Goal: Navigation & Orientation: Find specific page/section

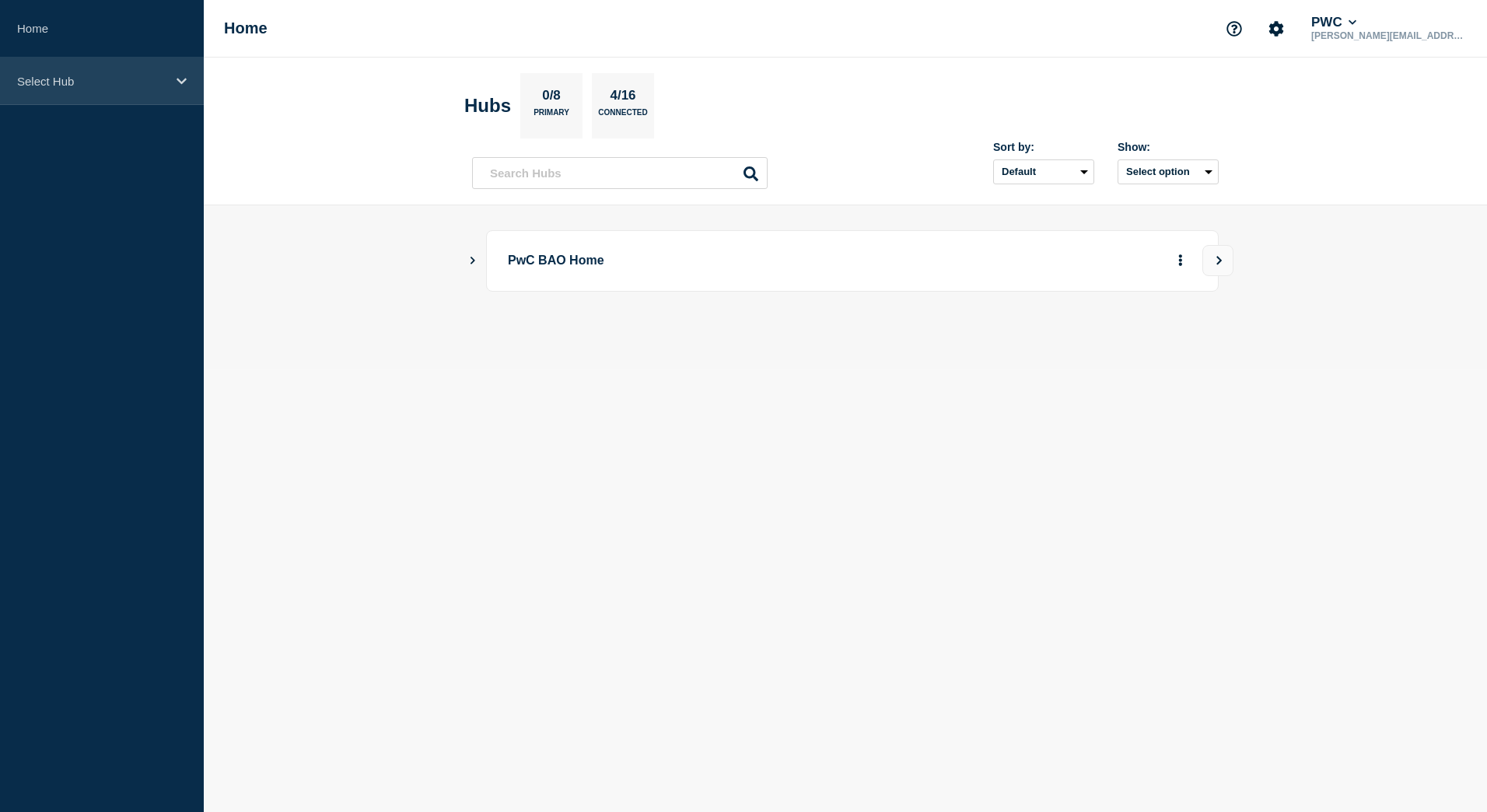
click at [179, 86] on icon at bounding box center [182, 81] width 10 height 12
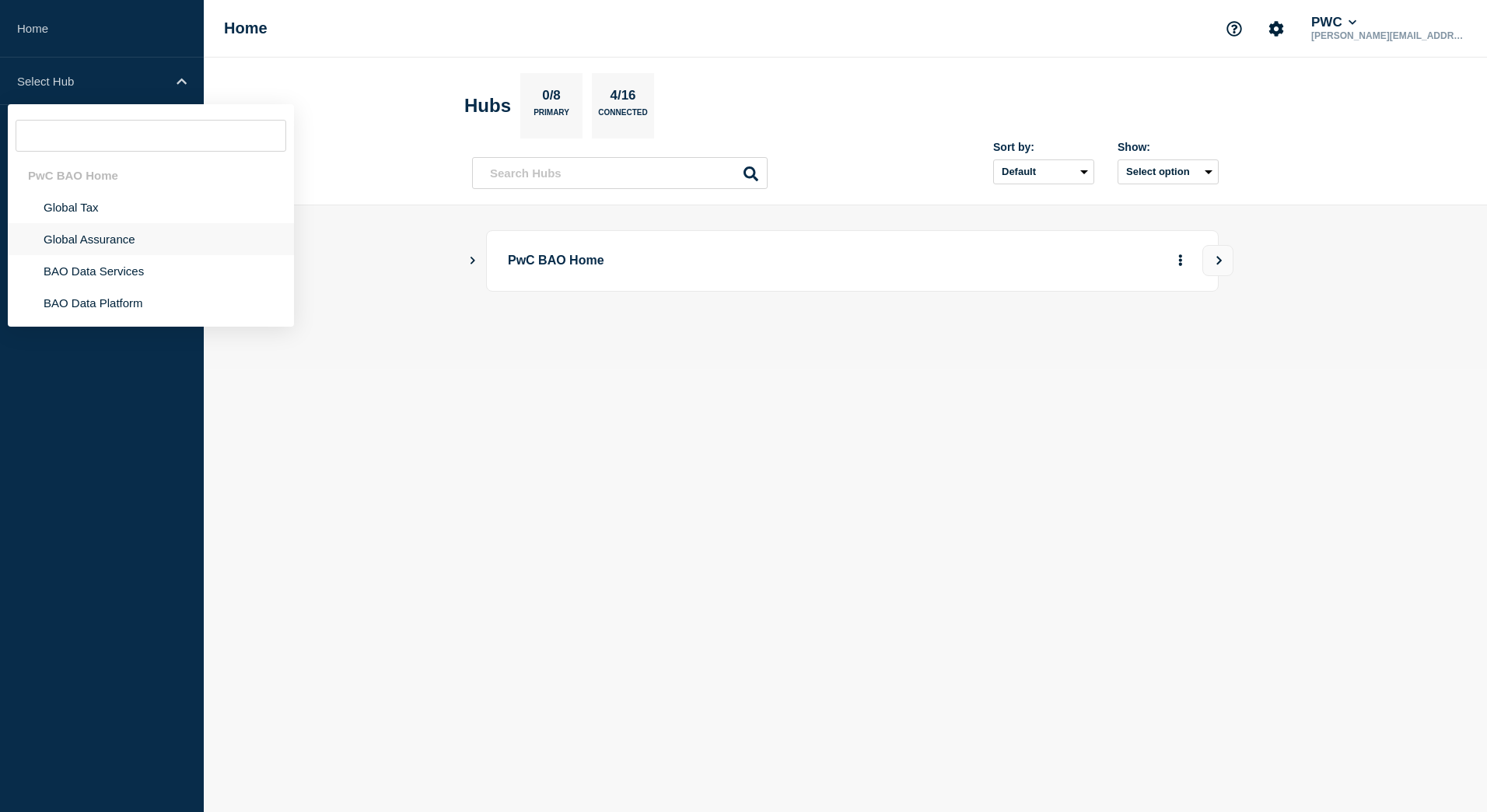
click at [98, 247] on li "Global Assurance" at bounding box center [151, 239] width 287 height 32
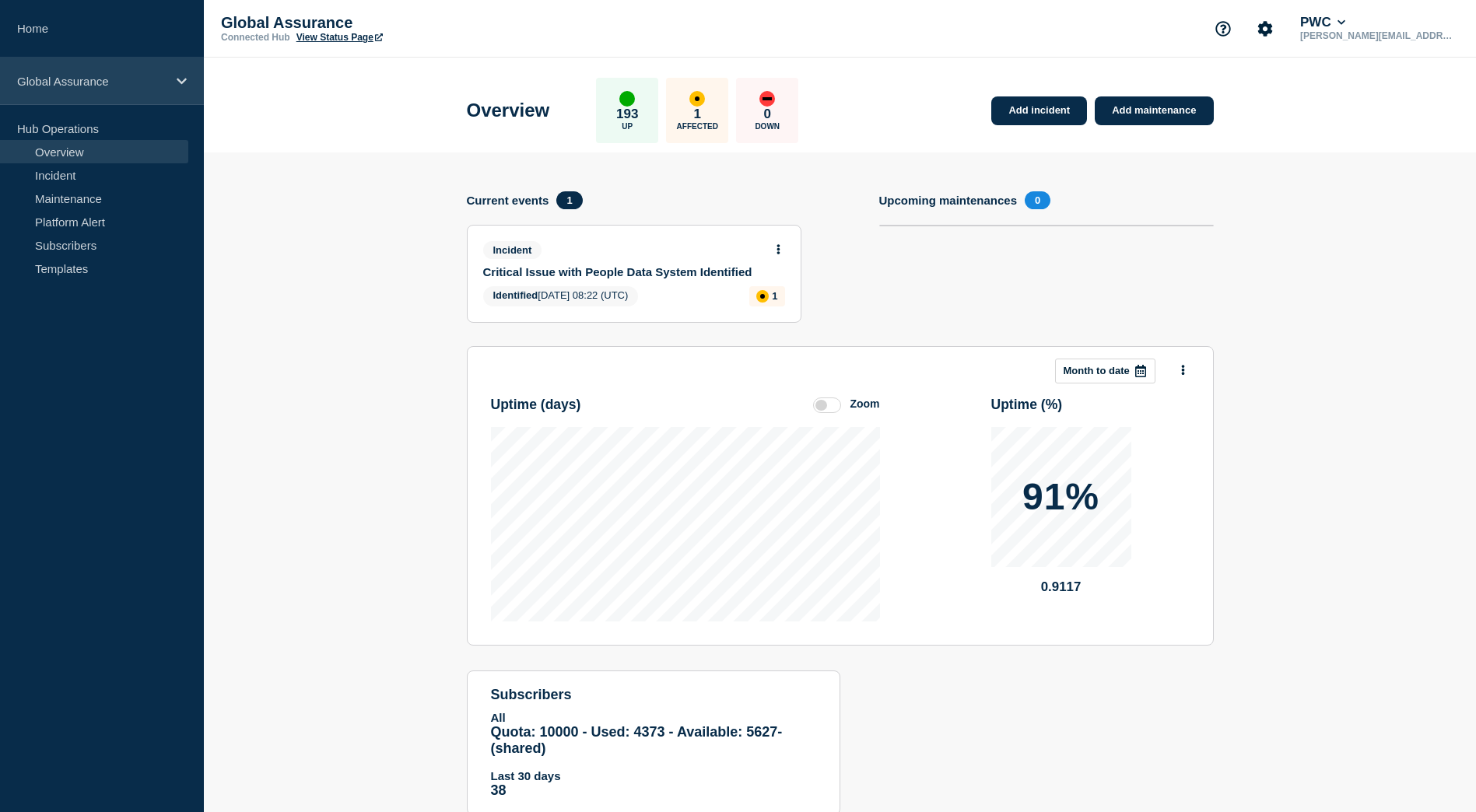
click at [121, 86] on p "Global Assurance" at bounding box center [91, 81] width 149 height 13
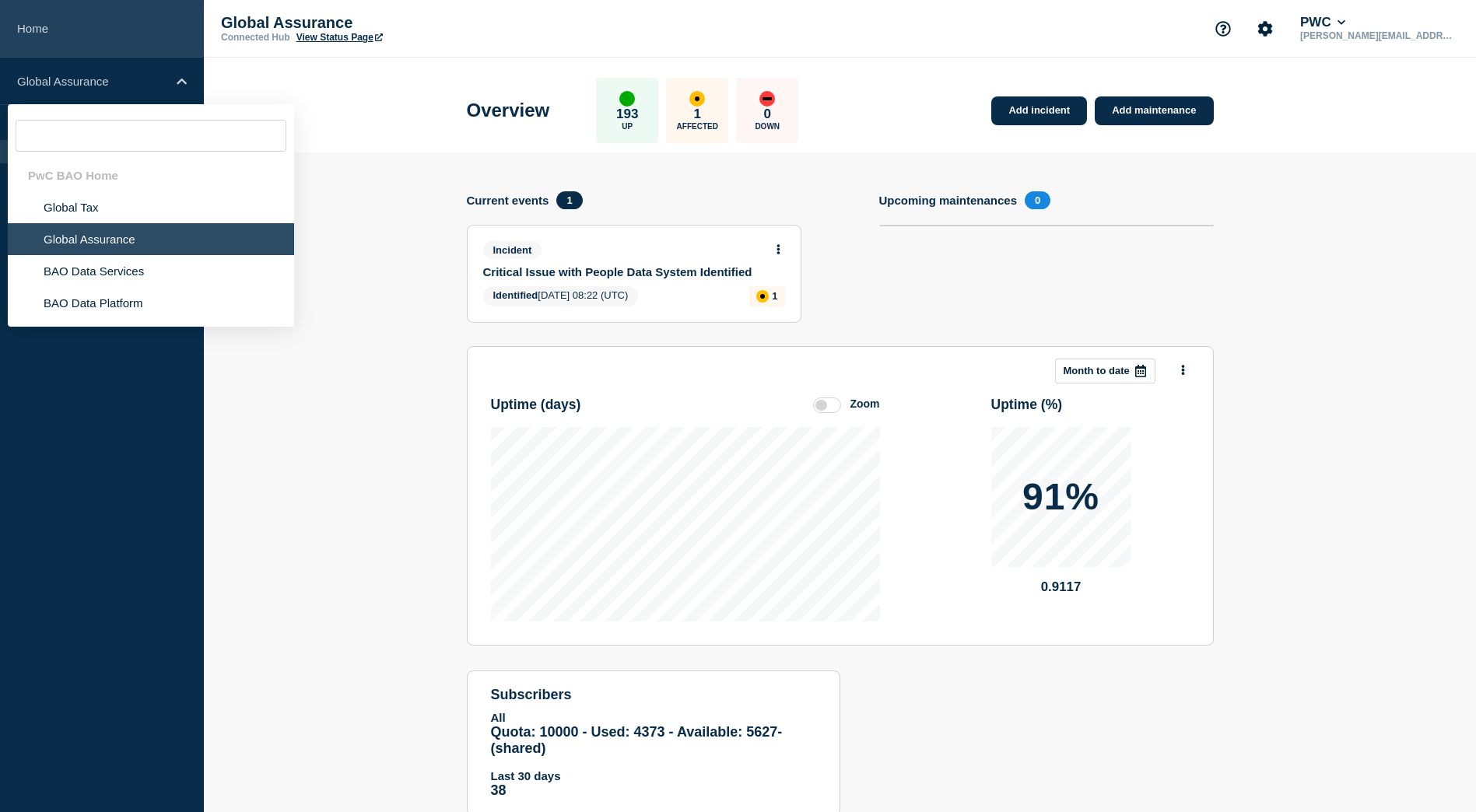
click at [31, 31] on link "Home" at bounding box center [102, 29] width 204 height 57
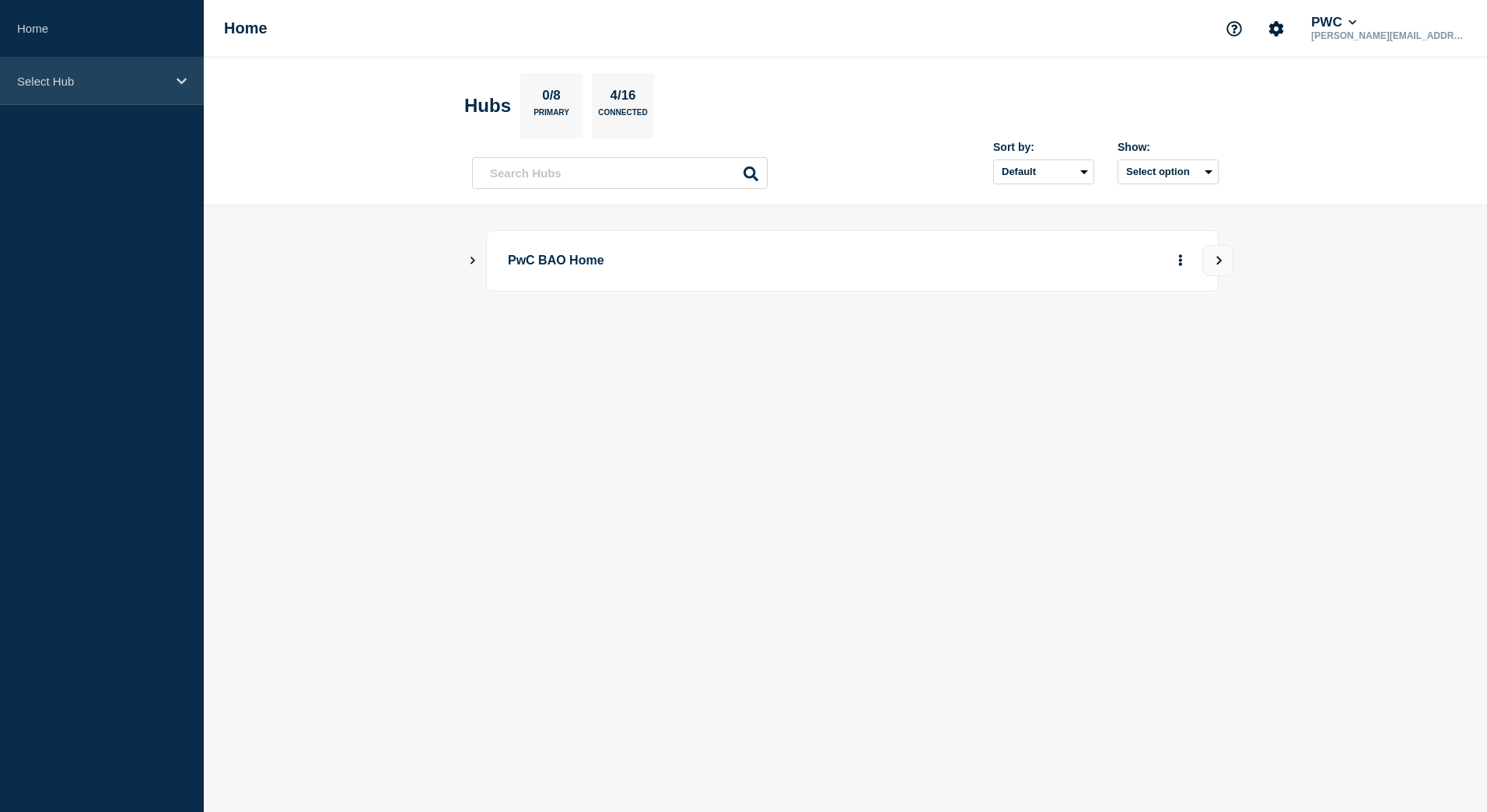
click at [163, 79] on p "Select Hub" at bounding box center [91, 81] width 149 height 13
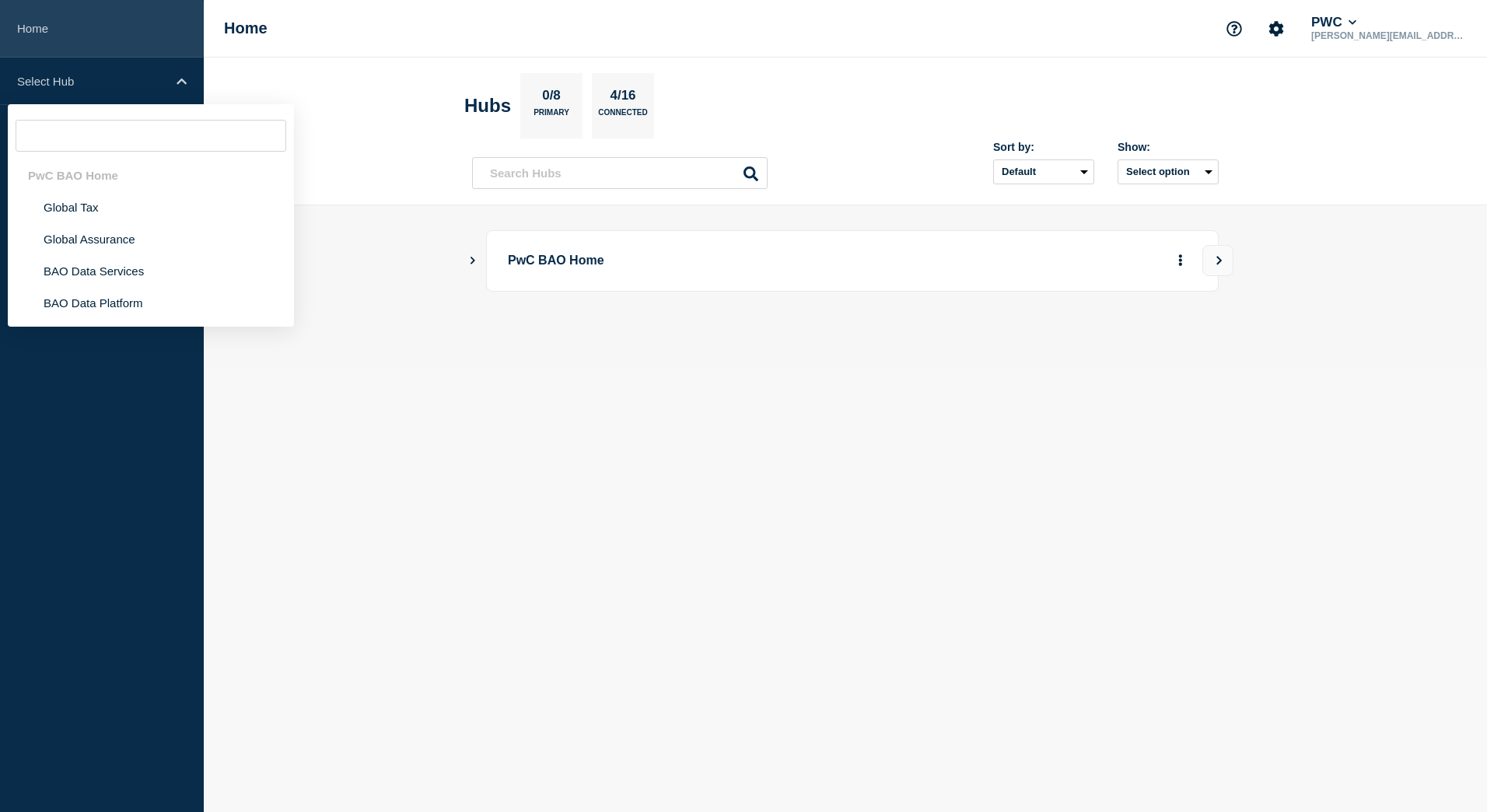
click at [50, 30] on link "Home" at bounding box center [102, 29] width 204 height 57
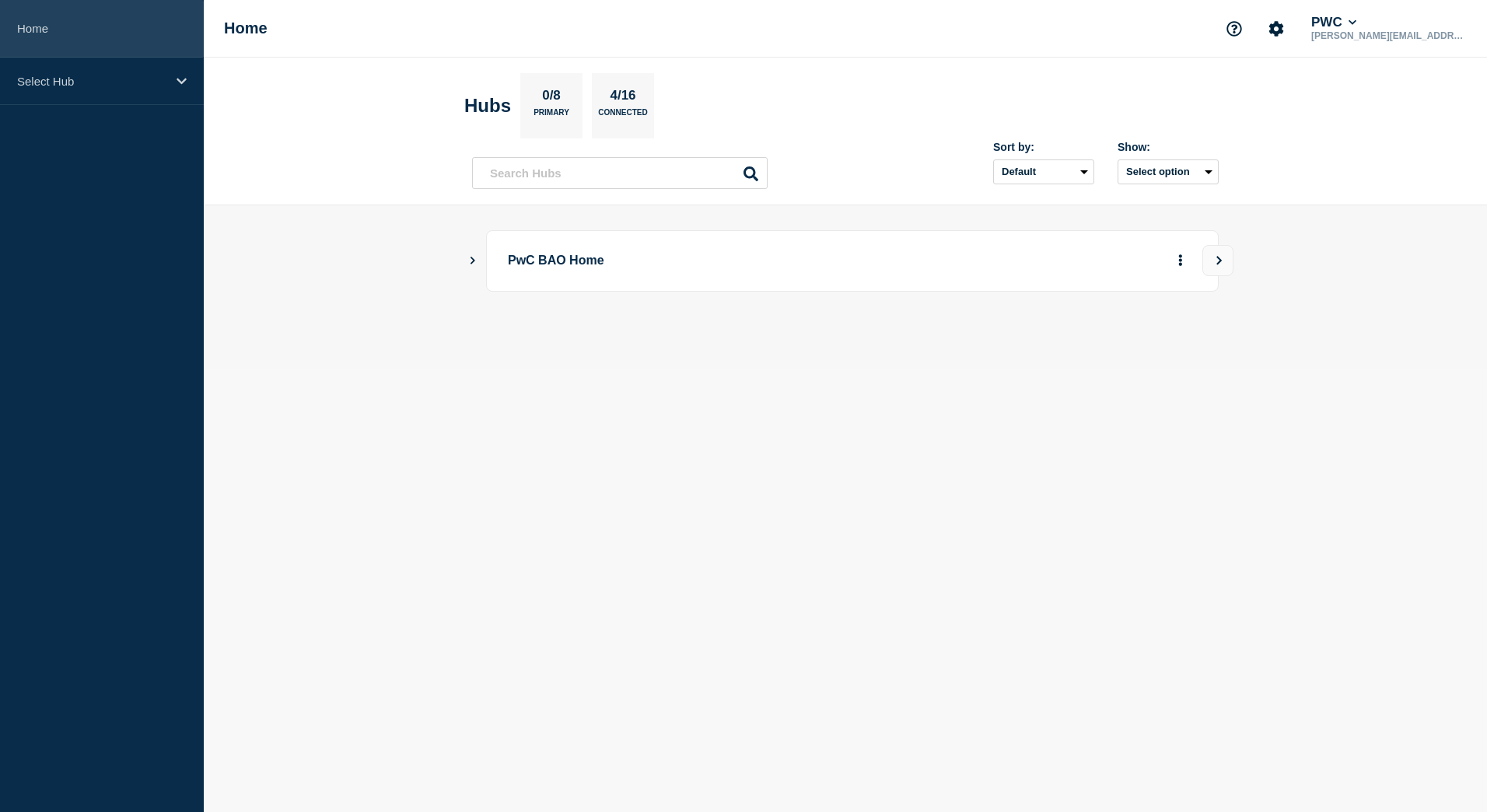
click at [33, 30] on link "Home" at bounding box center [102, 29] width 204 height 57
click at [253, 28] on h1 "Home" at bounding box center [246, 29] width 43 height 18
click at [1284, 35] on icon "Account settings" at bounding box center [1277, 29] width 16 height 16
click at [1008, 48] on div "Home Account settings Team Members Analytics PWC [PERSON_NAME][EMAIL_ADDRESS][P…" at bounding box center [845, 29] width 1283 height 57
